Goal: Navigation & Orientation: Find specific page/section

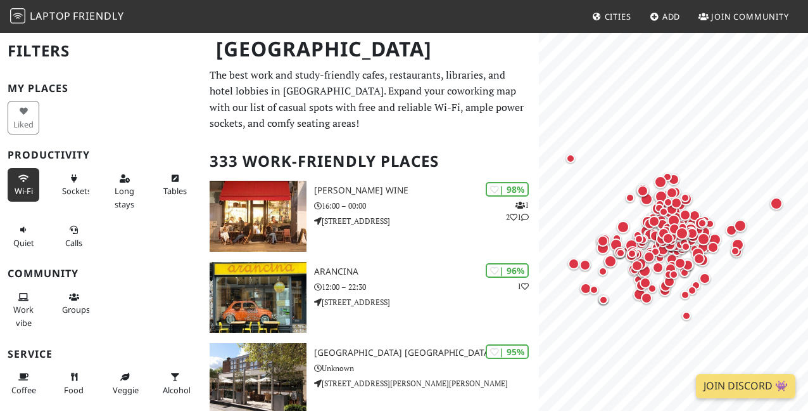
click at [27, 193] on span "Wi-Fi" at bounding box center [24, 190] width 18 height 11
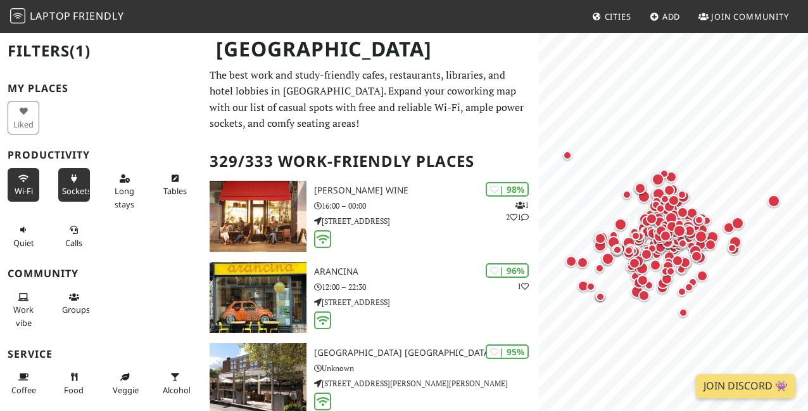
click at [68, 178] on button "Sockets" at bounding box center [74, 185] width 32 height 34
click at [27, 240] on span "Quiet" at bounding box center [23, 242] width 21 height 11
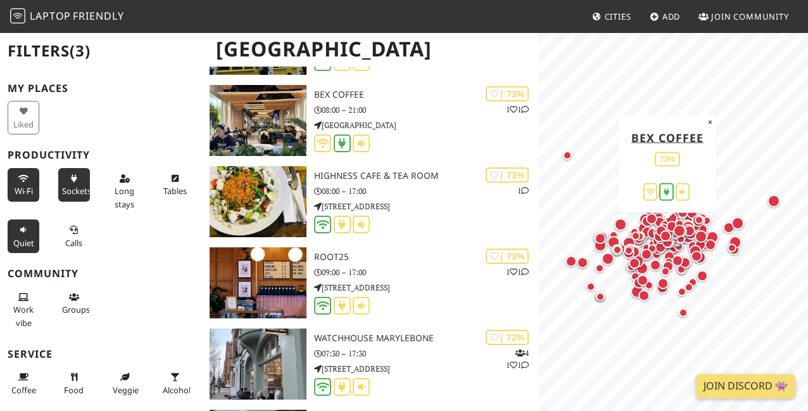
scroll to position [7686, 0]
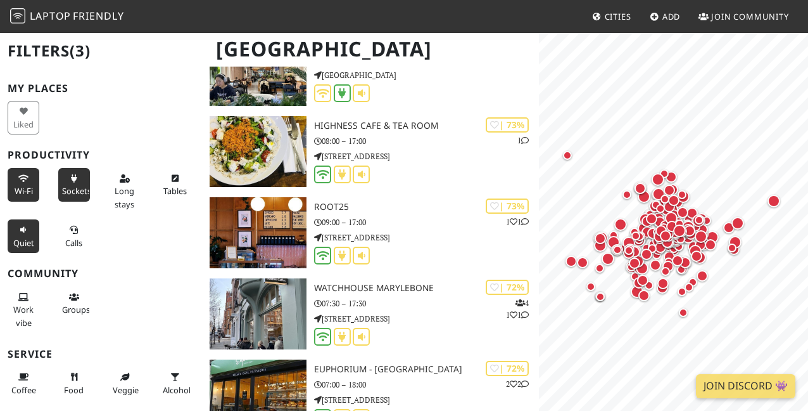
click at [26, 231] on icon at bounding box center [23, 230] width 10 height 8
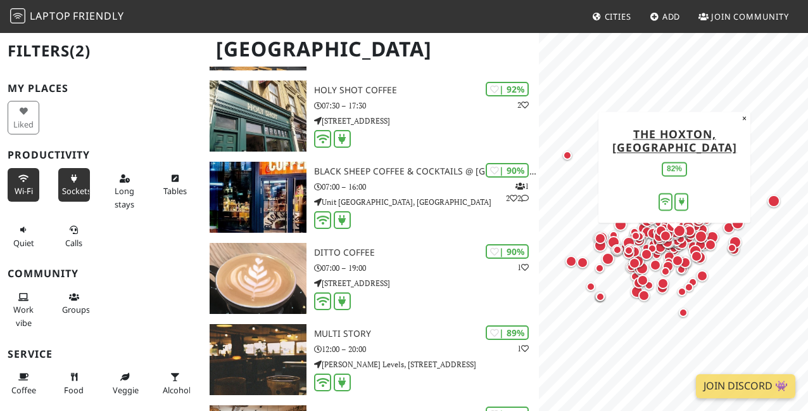
scroll to position [0, 0]
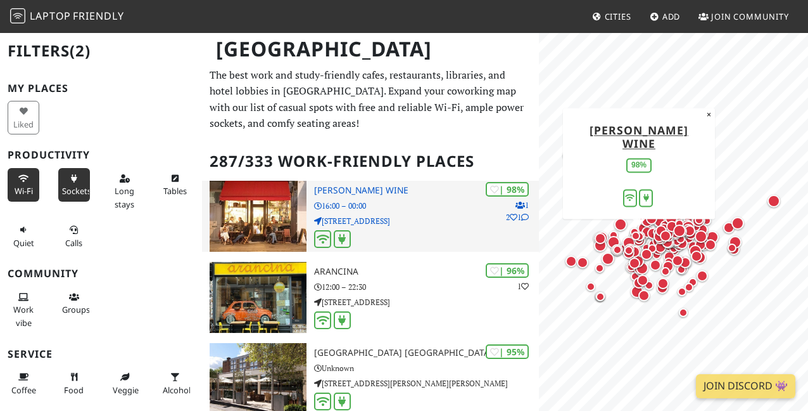
click at [437, 227] on div "| 98% 1 2 1 Franklin's Wine 16:00 – 00:00 [STREET_ADDRESS]" at bounding box center [426, 216] width 224 height 71
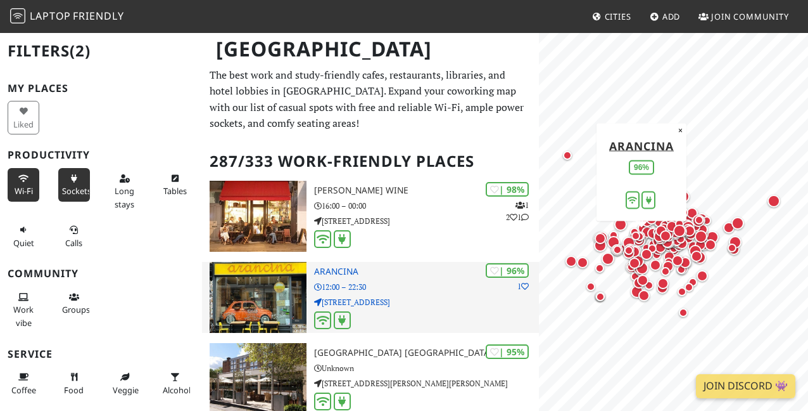
click at [388, 293] on div "| 96% 1 [GEOGRAPHIC_DATA] 12:00 – 22:30 [STREET_ADDRESS]" at bounding box center [426, 297] width 224 height 71
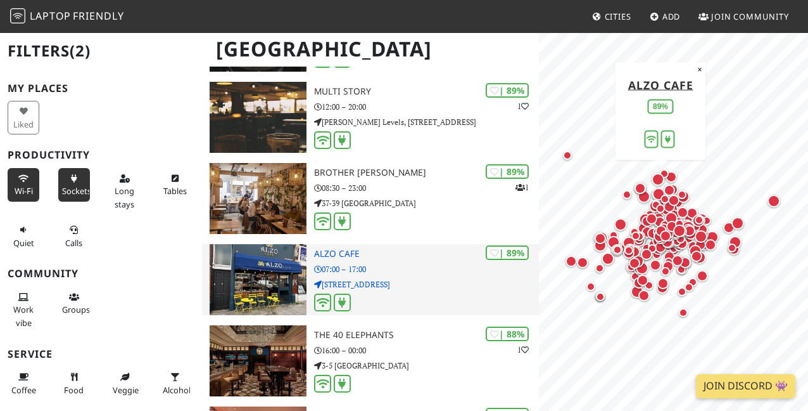
scroll to position [1000, 0]
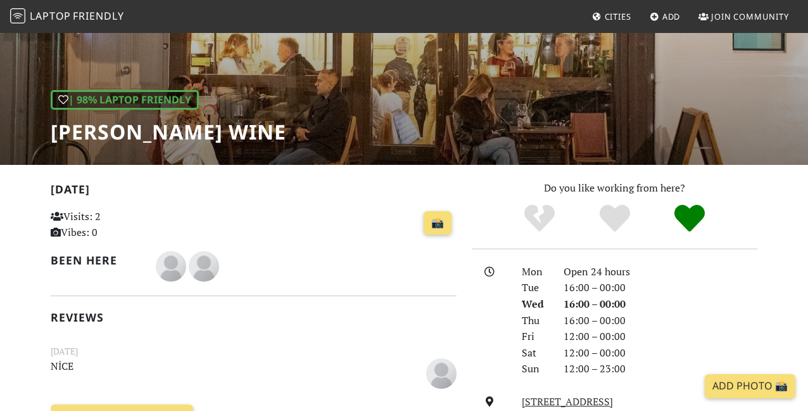
scroll to position [157, 0]
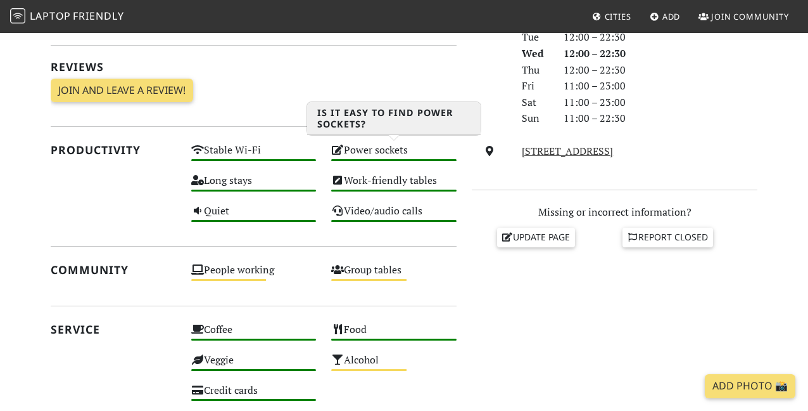
scroll to position [554, 0]
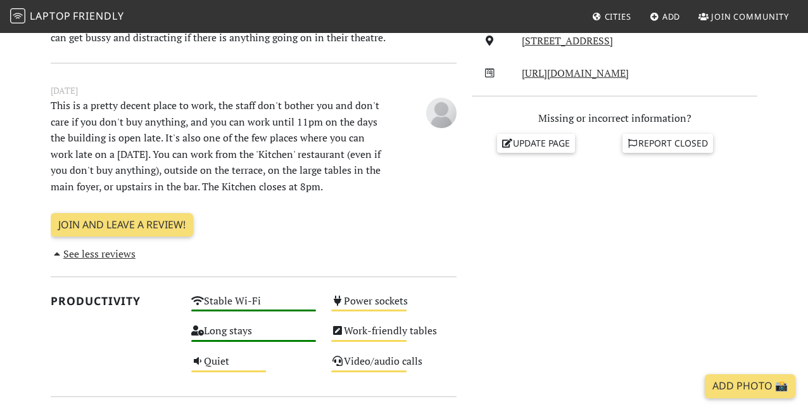
scroll to position [120, 0]
